Goal: Information Seeking & Learning: Learn about a topic

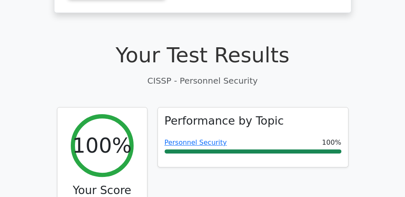
scroll to position [263, 0]
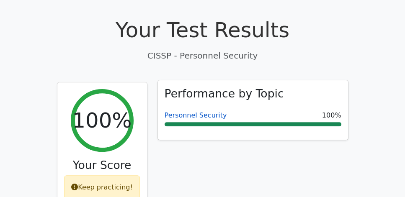
click at [191, 111] on link "Personnel Security" at bounding box center [195, 115] width 62 height 8
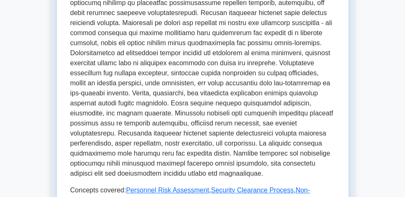
scroll to position [359, 0]
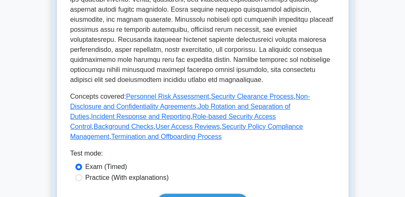
click at [26, 67] on main "Back to CISSP (CISSP) Personnel Security Address human factor risk This subtopi…" at bounding box center [202, 129] width 405 height 929
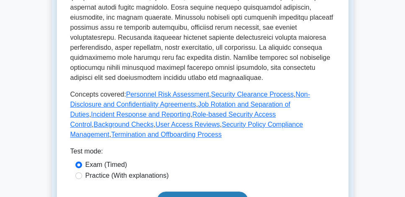
click at [207, 192] on link "Start practice test" at bounding box center [202, 201] width 91 height 18
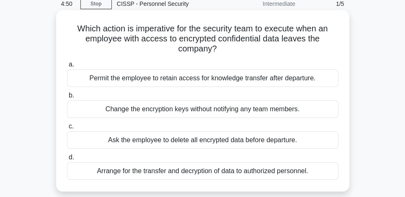
scroll to position [48, 0]
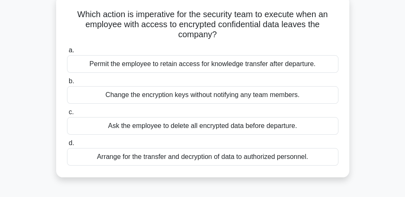
click at [278, 126] on div "Ask the employee to delete all encrypted data before departure." at bounding box center [202, 126] width 271 height 18
click at [67, 115] on input "c. Ask the employee to delete all encrypted data before departure." at bounding box center [67, 112] width 0 height 5
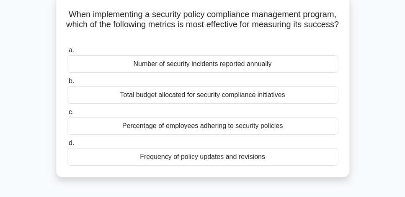
click at [286, 67] on div "Number of security incidents reported annually" at bounding box center [202, 64] width 271 height 18
click at [67, 53] on input "a. Number of security incidents reported annually" at bounding box center [67, 50] width 0 height 5
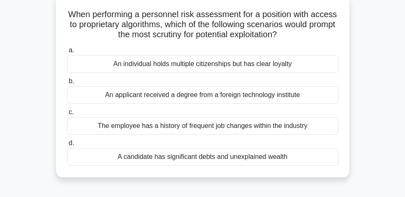
click at [285, 157] on div "A candidate has significant debts and unexplained wealth" at bounding box center [202, 157] width 271 height 18
click at [67, 146] on input "d. A candidate has significant debts and unexplained wealth" at bounding box center [67, 143] width 0 height 5
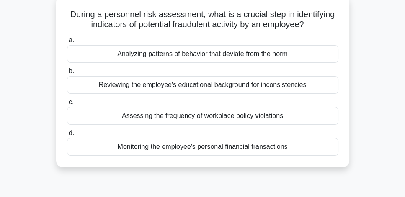
click at [277, 57] on div "Analyzing patterns of behavior that deviate from the norm" at bounding box center [202, 54] width 271 height 18
click at [67, 43] on input "a. Analyzing patterns of behavior that deviate from the norm" at bounding box center [67, 40] width 0 height 5
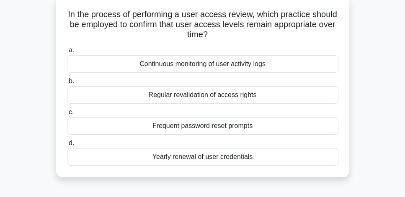
click at [274, 67] on div "Continuous monitoring of user activity logs" at bounding box center [202, 64] width 271 height 18
click at [67, 53] on input "a. Continuous monitoring of user activity logs" at bounding box center [67, 50] width 0 height 5
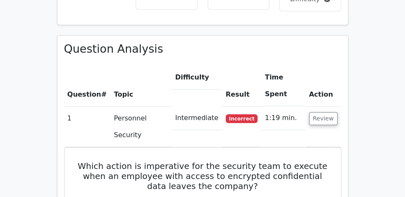
scroll to position [574, 0]
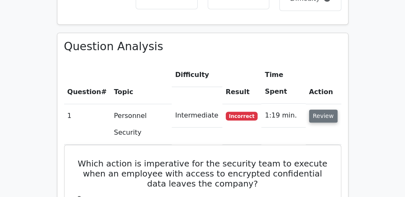
click at [331, 110] on button "Review" at bounding box center [323, 116] width 28 height 13
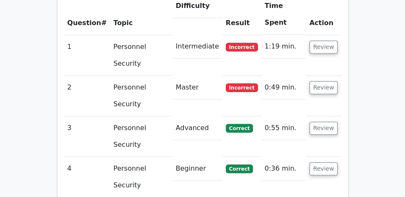
scroll to position [645, 0]
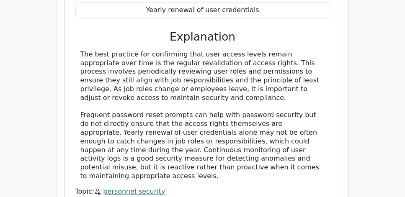
scroll to position [1021, 0]
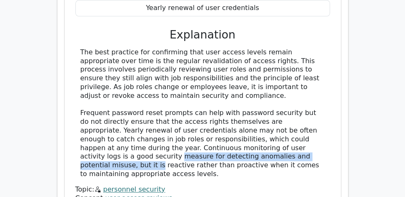
drag, startPoint x: 108, startPoint y: 135, endPoint x: 313, endPoint y: 134, distance: 204.2
click at [313, 134] on div "The best practice for confirming that user access levels remain appropriate ove…" at bounding box center [202, 113] width 244 height 131
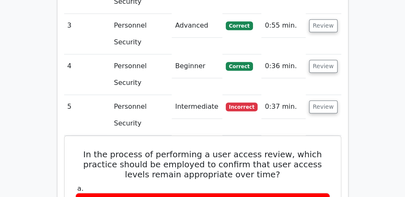
scroll to position [734, 0]
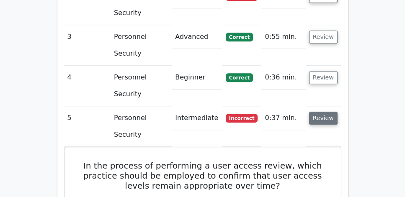
click at [331, 112] on button "Review" at bounding box center [323, 118] width 28 height 13
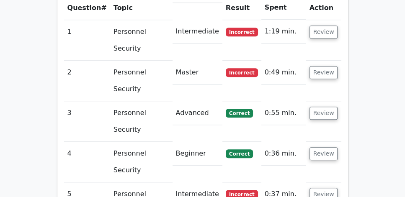
scroll to position [638, 0]
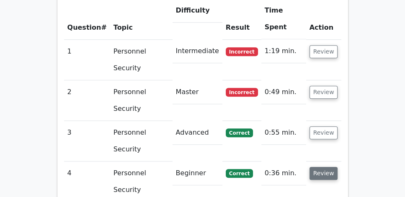
click at [330, 167] on button "Review" at bounding box center [323, 173] width 28 height 13
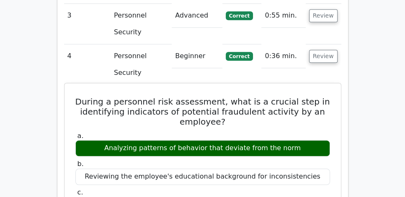
scroll to position [774, 0]
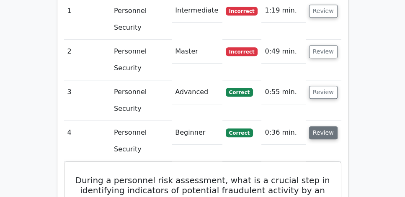
click at [317, 126] on button "Review" at bounding box center [323, 132] width 28 height 13
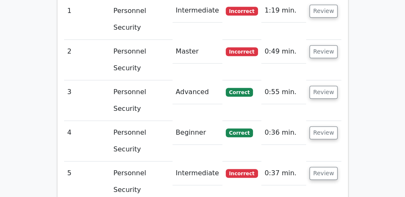
scroll to position [662, 0]
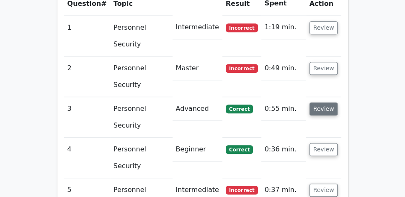
click at [321, 103] on button "Review" at bounding box center [323, 109] width 28 height 13
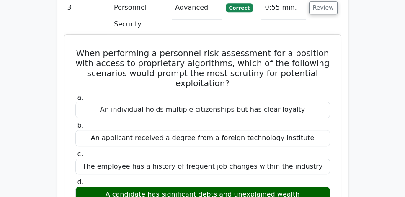
scroll to position [743, 0]
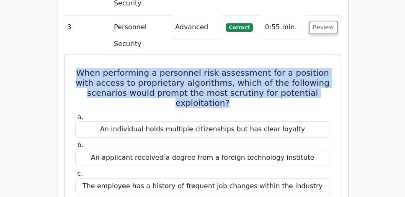
drag, startPoint x: 81, startPoint y: 48, endPoint x: 232, endPoint y: 84, distance: 155.2
click at [232, 84] on h5 "When performing a personnel risk assessment for a position with access to propr…" at bounding box center [202, 88] width 256 height 40
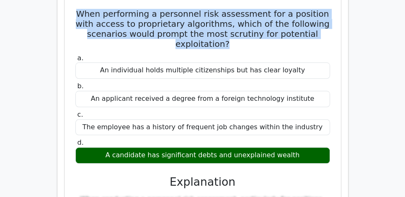
scroll to position [815, 0]
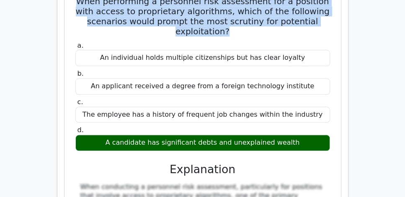
click at [296, 135] on div "A candidate has significant debts and unexplained wealth" at bounding box center [202, 143] width 254 height 16
copy div "When performing a personnel risk assessment for a position with access to propr…"
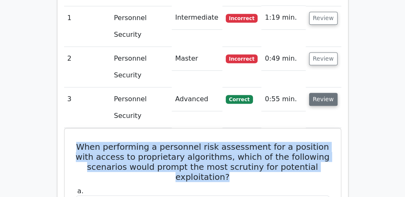
click at [313, 93] on button "Review" at bounding box center [323, 99] width 28 height 13
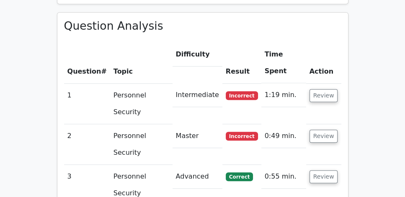
scroll to position [583, 0]
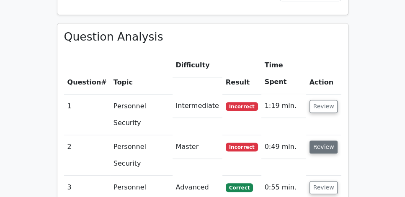
click at [317, 141] on button "Review" at bounding box center [323, 147] width 28 height 13
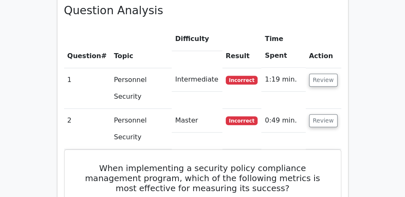
scroll to position [607, 0]
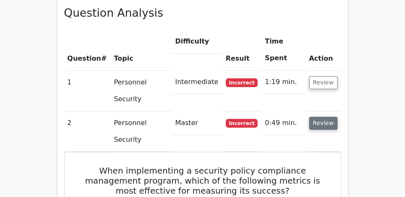
click at [320, 117] on button "Review" at bounding box center [323, 123] width 28 height 13
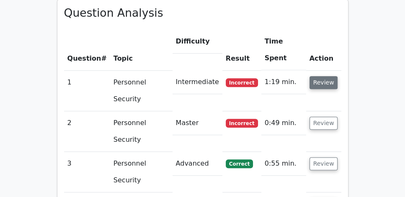
click at [323, 76] on button "Review" at bounding box center [323, 82] width 28 height 13
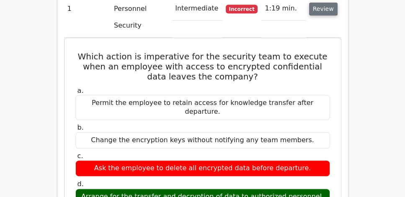
scroll to position [679, 0]
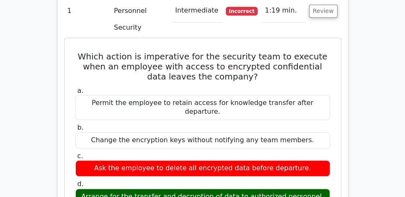
click at [208, 51] on h5 "Which action is imperative for the security team to execute when an employee wi…" at bounding box center [202, 66] width 256 height 30
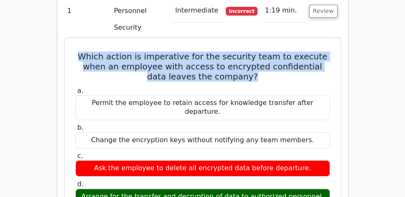
click at [208, 51] on h5 "Which action is imperative for the security team to execute when an employee wi…" at bounding box center [202, 66] width 256 height 30
copy div "Which action is imperative for the security team to execute when an employee wi…"
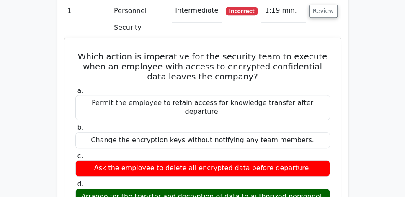
click at [166, 189] on div "Arrange for the transfer and decryption of data to authorized personnel." at bounding box center [202, 197] width 254 height 16
copy div "Arrange for the transfer and decryption of data to authorized personnel."
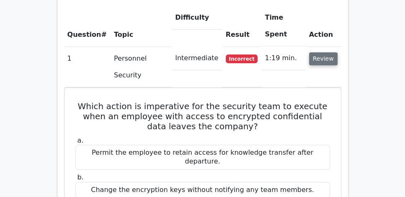
click at [328, 52] on button "Review" at bounding box center [323, 58] width 28 height 13
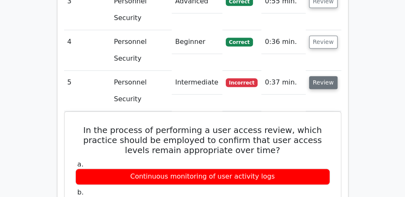
scroll to position [751, 0]
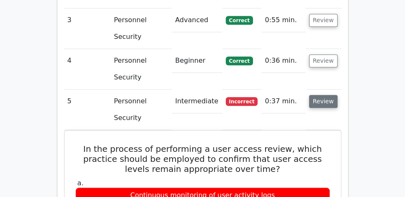
click at [328, 95] on button "Review" at bounding box center [323, 101] width 28 height 13
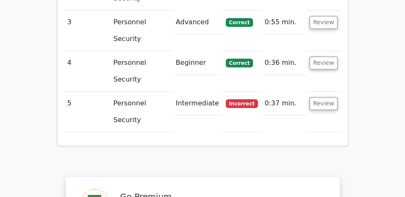
drag, startPoint x: 173, startPoint y: 196, endPoint x: 358, endPoint y: 158, distance: 188.8
